Goal: Complete application form

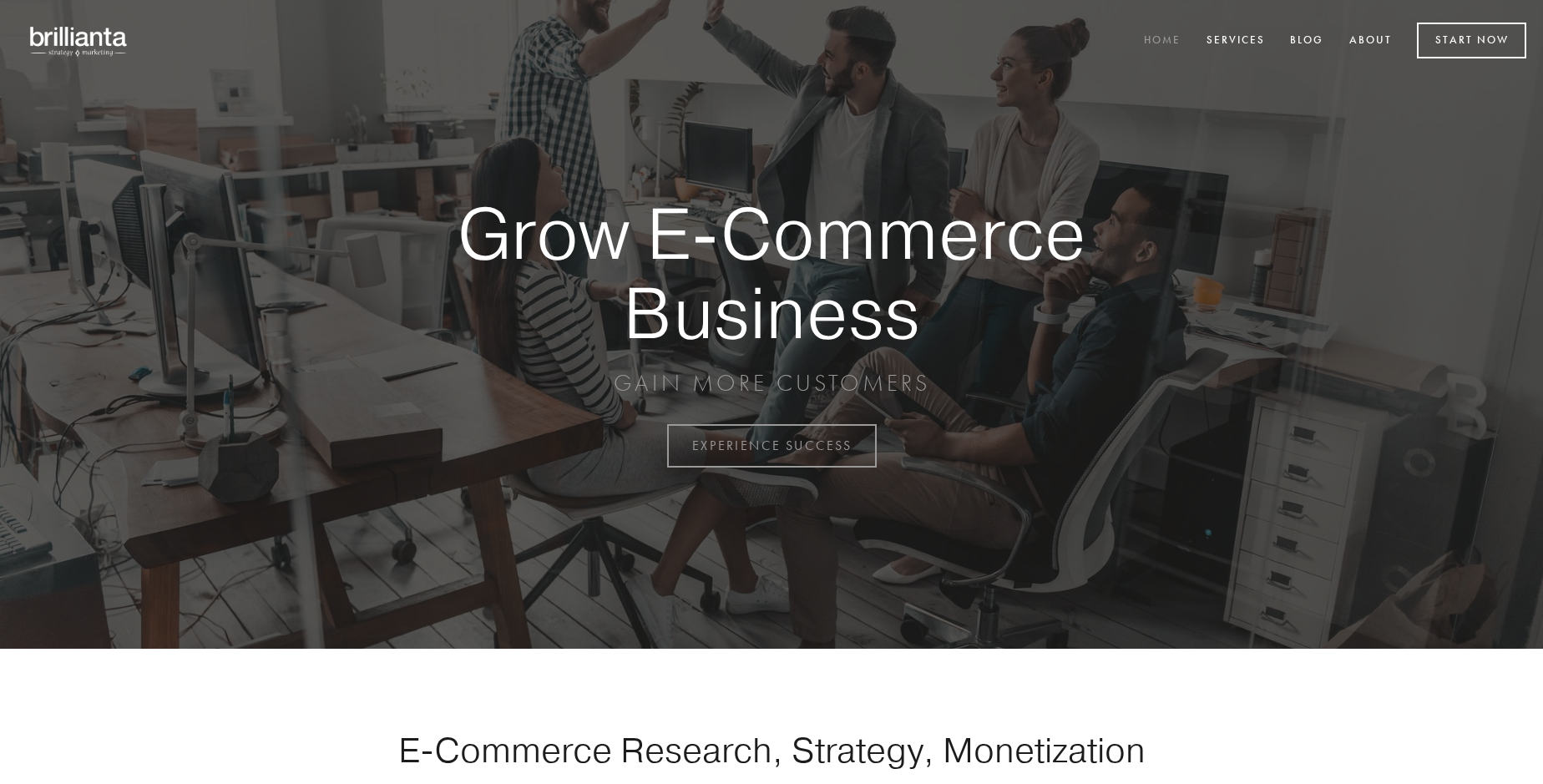
scroll to position [4376, 0]
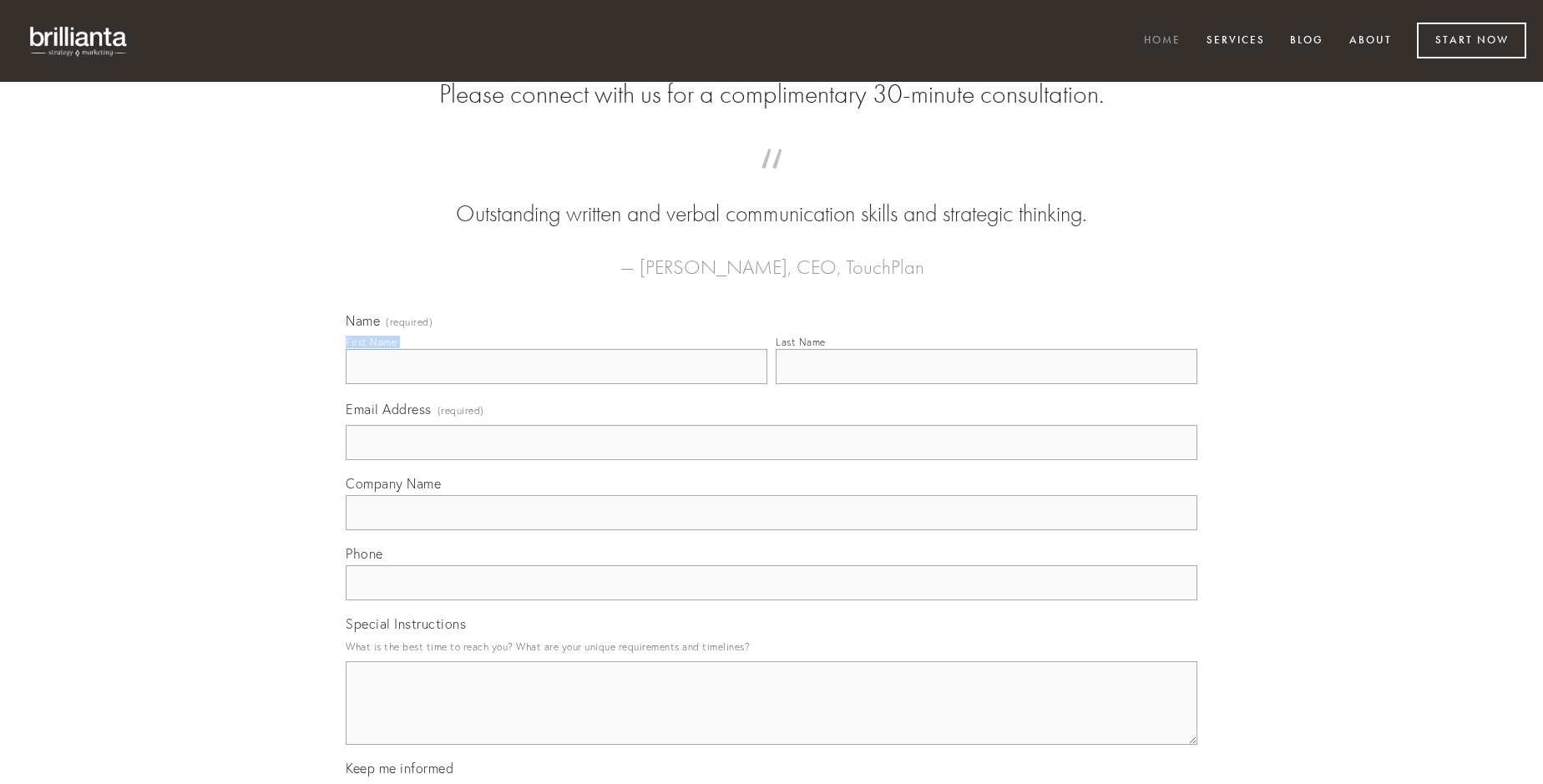
type input "[PERSON_NAME]"
click at [986, 384] on input "Last Name" at bounding box center [986, 366] width 422 height 35
type input "[PERSON_NAME]"
click at [772, 460] on input "Email Address (required)" at bounding box center [771, 442] width 851 height 35
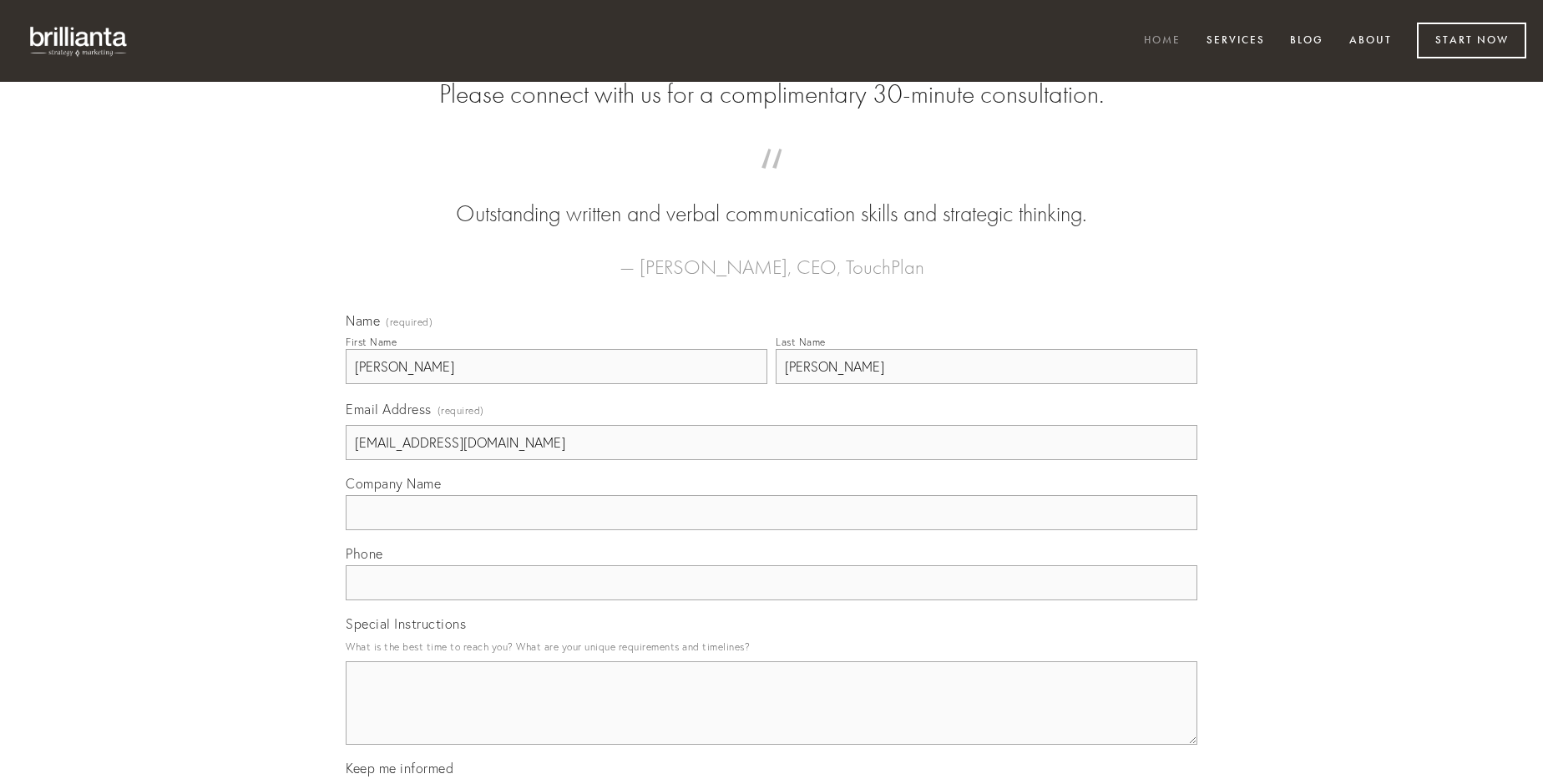
type input "[EMAIL_ADDRESS][DOMAIN_NAME]"
click at [772, 530] on input "Company Name" at bounding box center [771, 512] width 851 height 35
type input "undique"
click at [772, 600] on input "text" at bounding box center [771, 583] width 851 height 35
click at [772, 718] on textarea "Special Instructions" at bounding box center [771, 702] width 851 height 83
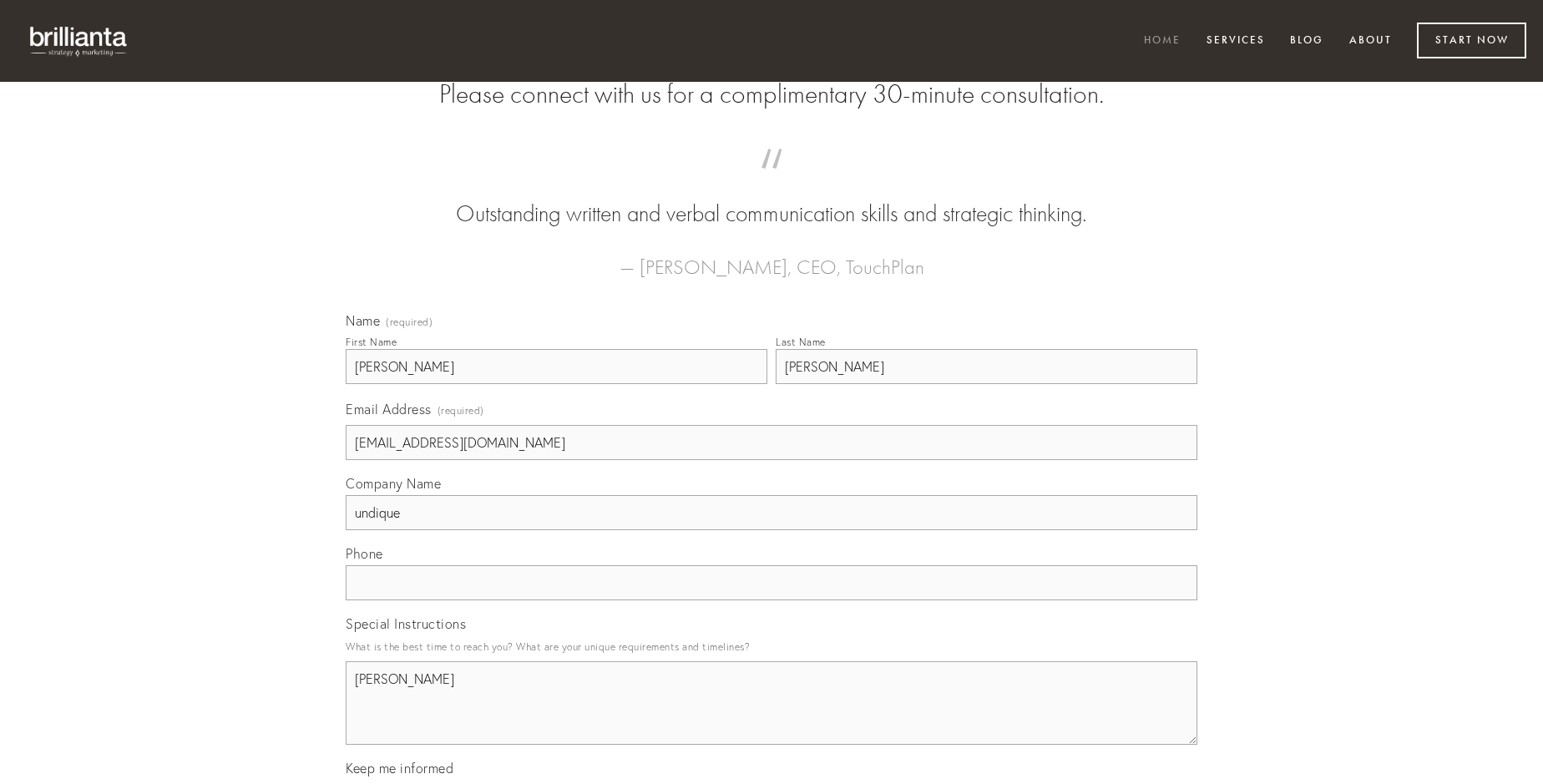
type textarea "[PERSON_NAME]"
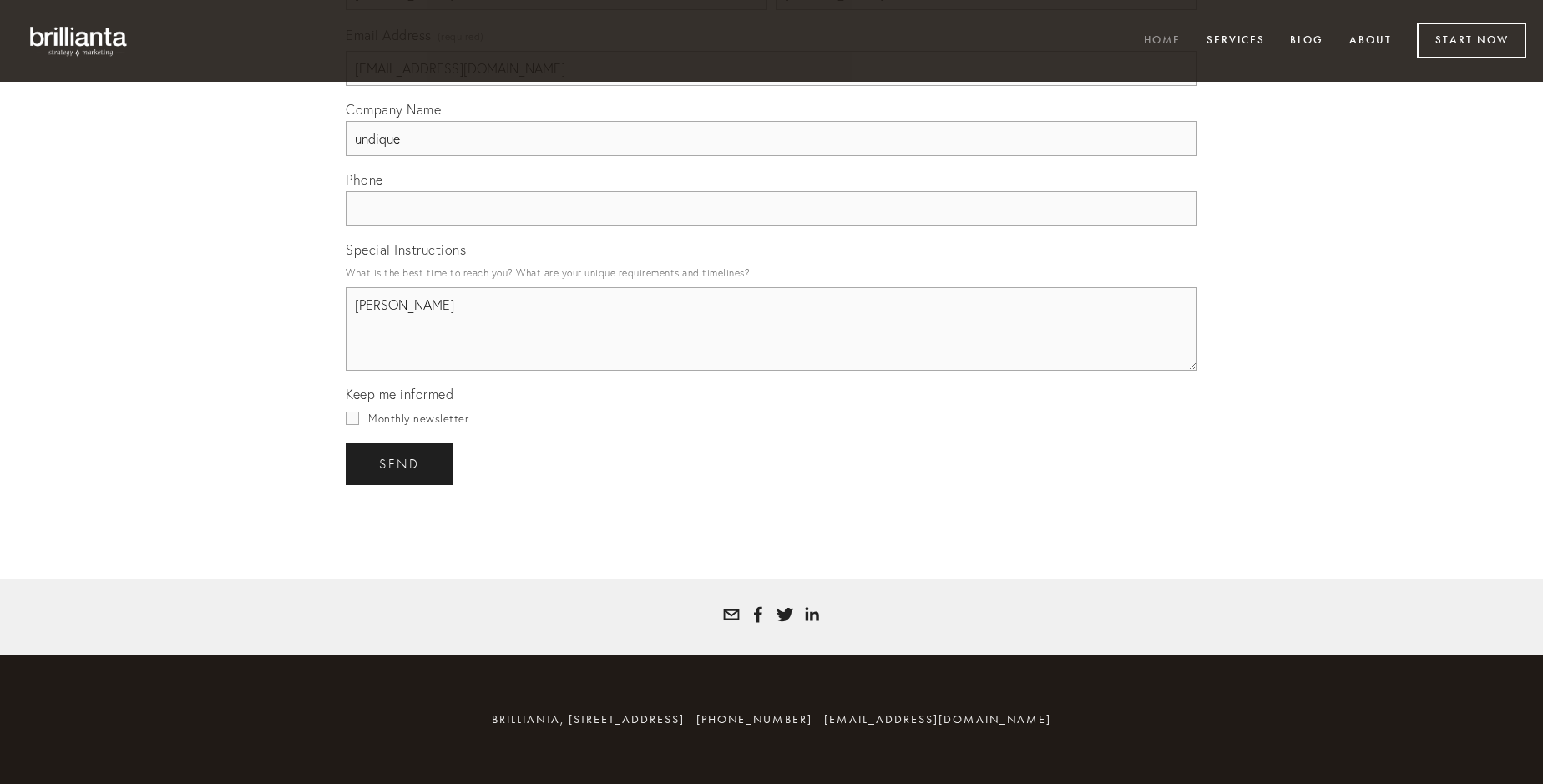
click at [401, 463] on span "send" at bounding box center [399, 464] width 41 height 15
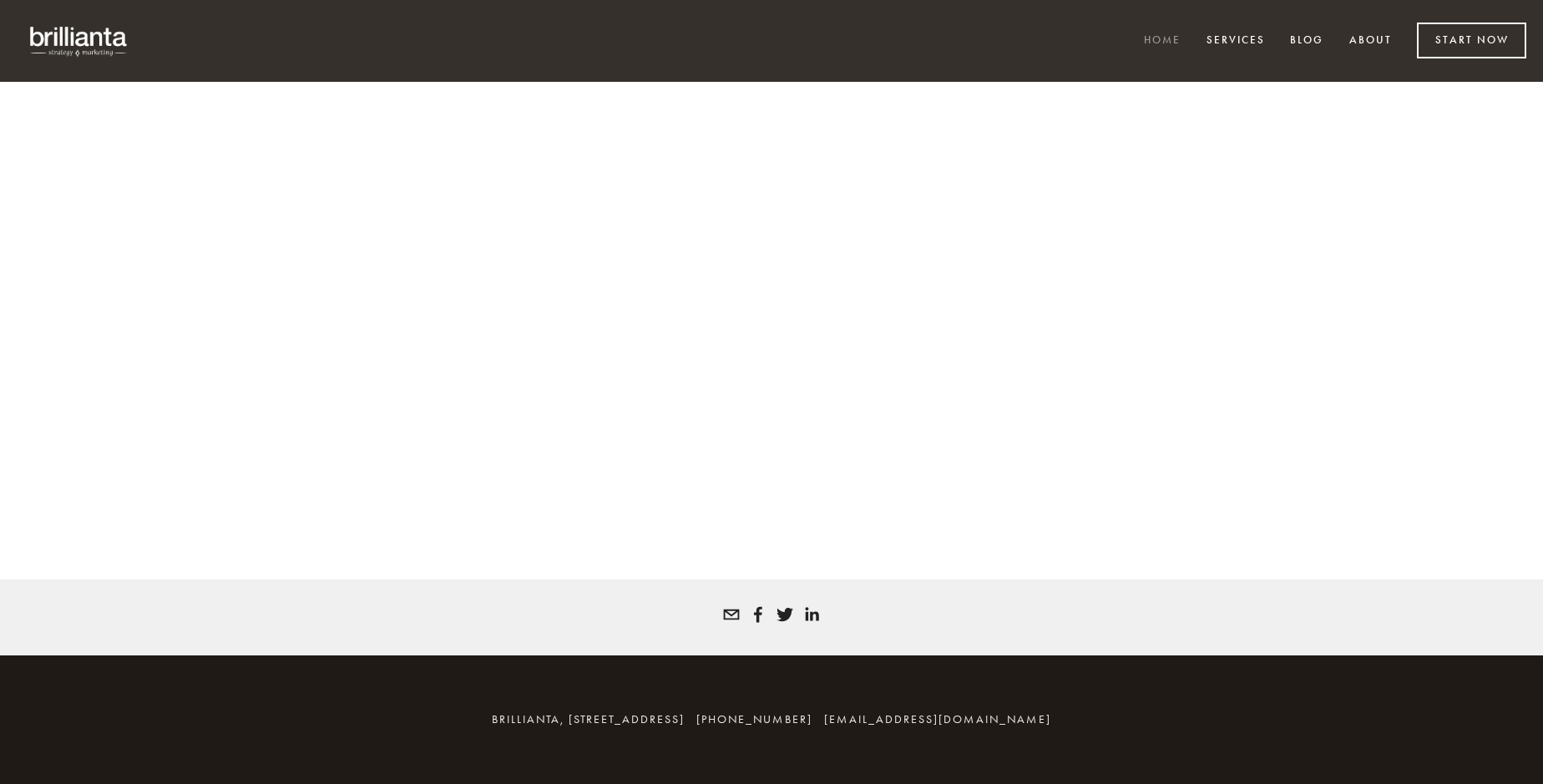
scroll to position [4353, 0]
